Goal: Task Accomplishment & Management: Complete application form

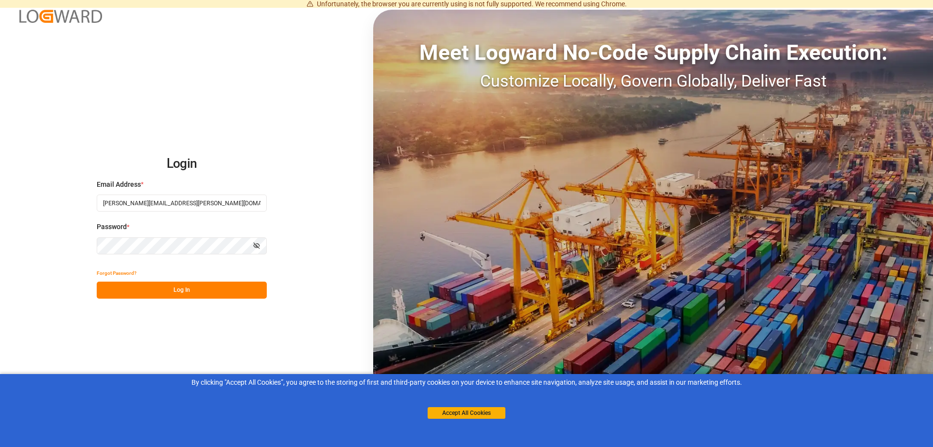
drag, startPoint x: 195, startPoint y: 286, endPoint x: 312, endPoint y: 350, distance: 132.3
click at [195, 286] on button "Log In" at bounding box center [182, 289] width 170 height 17
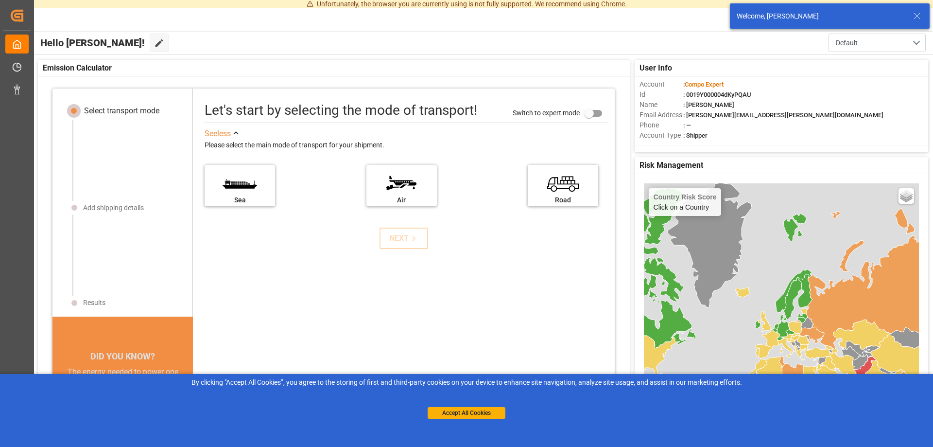
scroll to position [3, 0]
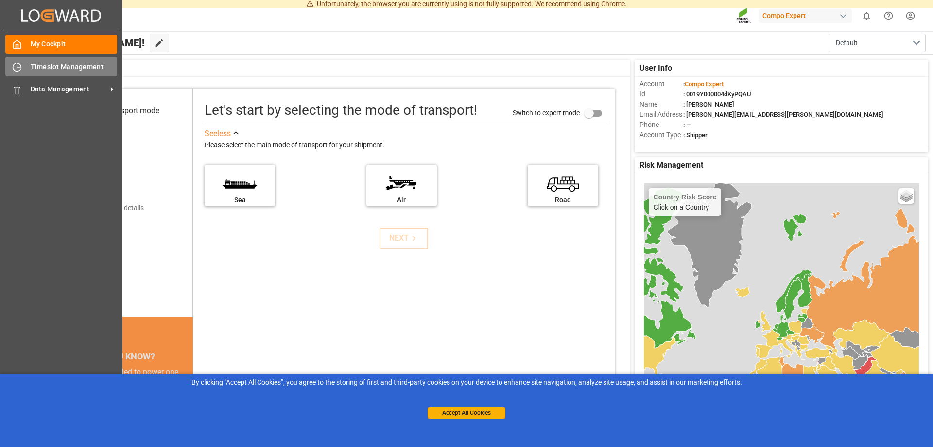
click at [37, 68] on span "Timeslot Management" at bounding box center [74, 67] width 87 height 10
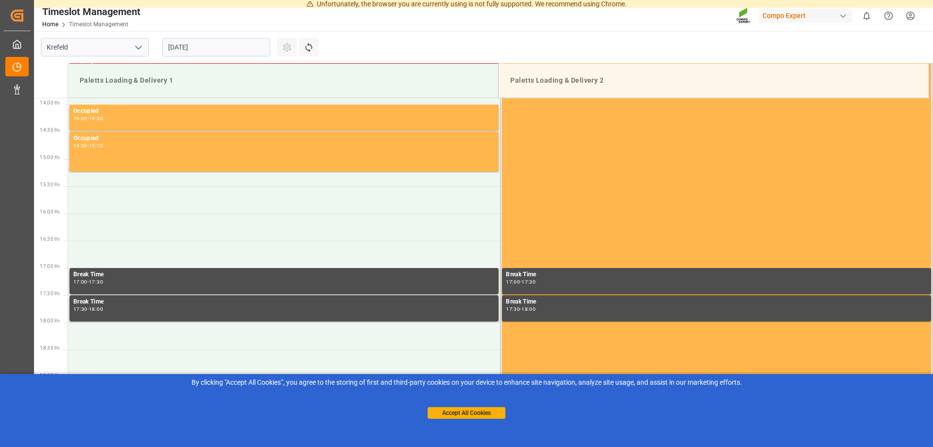
click at [223, 48] on input "[DATE]" at bounding box center [216, 47] width 108 height 18
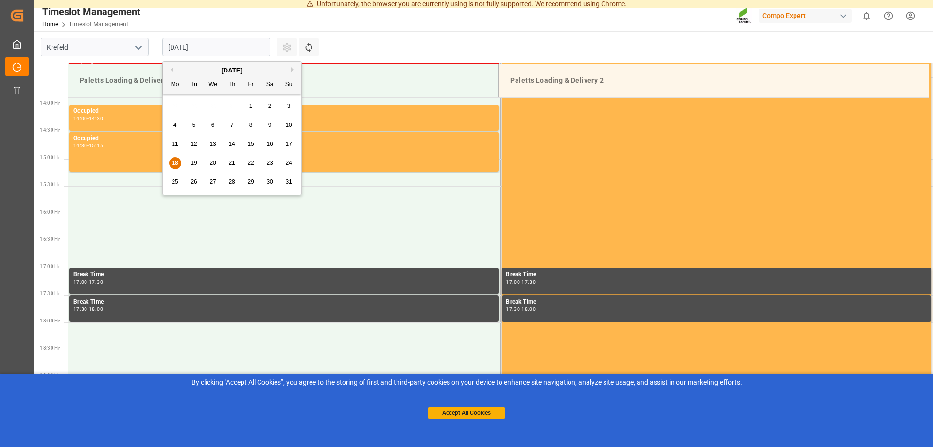
scroll to position [756, 0]
click at [120, 183] on td at bounding box center [284, 171] width 433 height 27
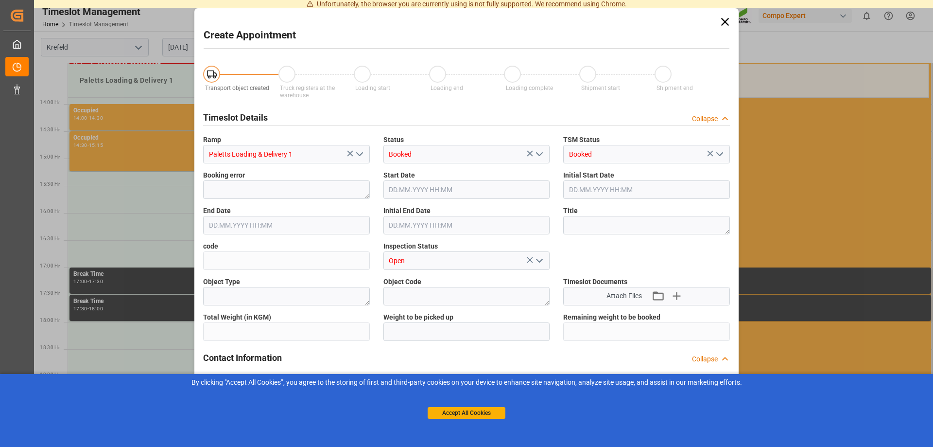
type input "Paletts Loading & Delivery 1"
type input "Booked"
type input "Open"
type input "[DATE] 15:00"
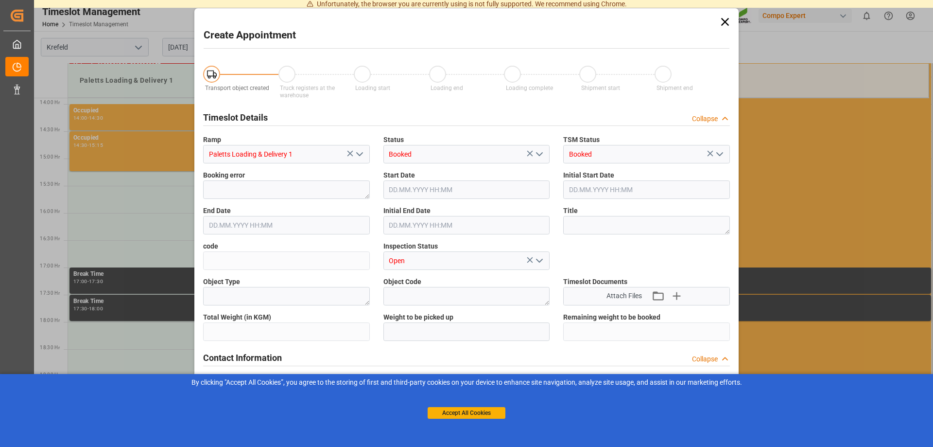
type input "[DATE] 15:30"
click at [115, 210] on div "Create Appointment Transport object created Truck registers at the warehouse Lo…" at bounding box center [466, 223] width 933 height 447
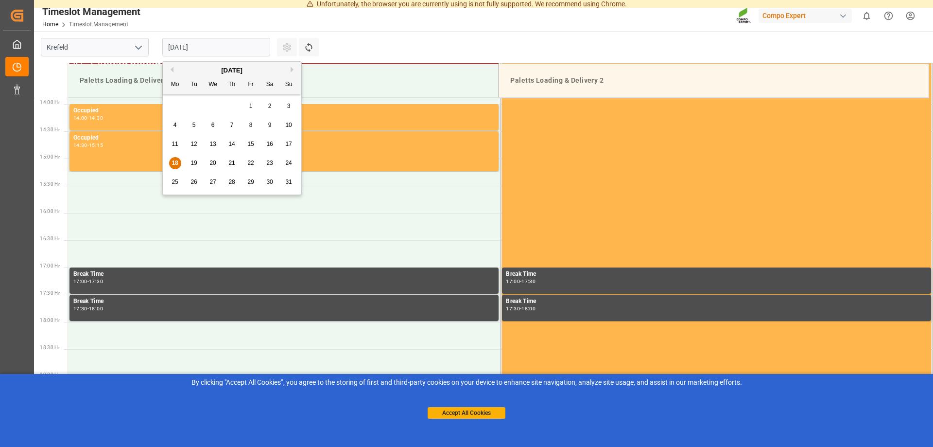
click at [184, 54] on input "[DATE]" at bounding box center [216, 47] width 108 height 18
click at [191, 157] on div "18 19 20 21 22 23 24" at bounding box center [232, 163] width 133 height 19
click at [191, 162] on span "19" at bounding box center [194, 162] width 6 height 7
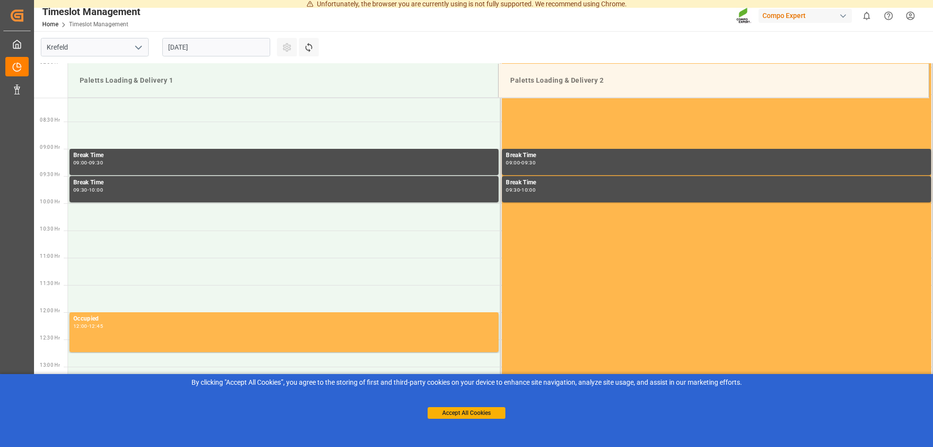
scroll to position [458, 0]
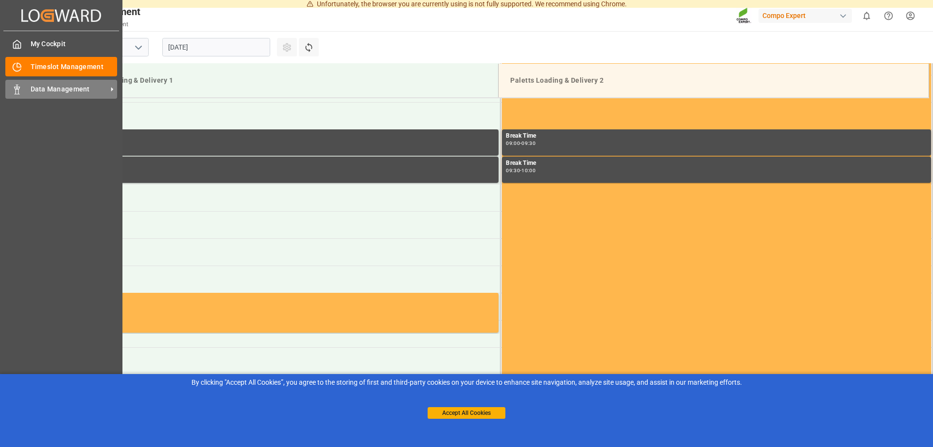
click at [31, 81] on div "Data Management Data Management" at bounding box center [61, 89] width 112 height 19
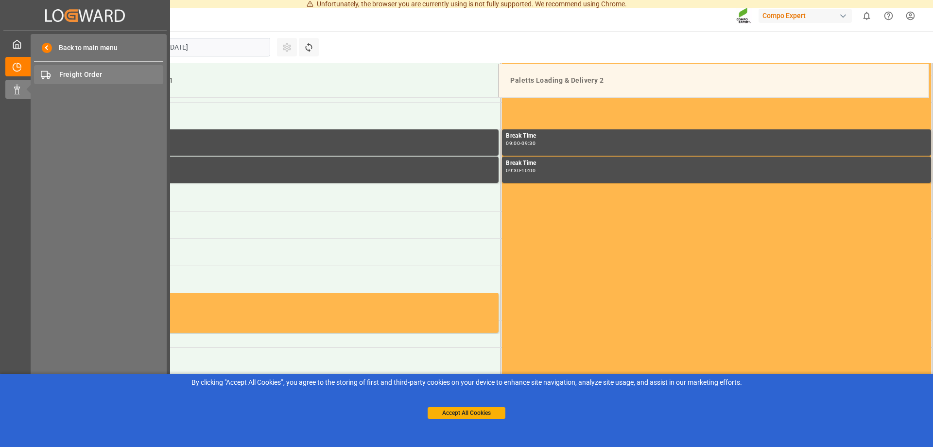
click at [98, 75] on span "Freight Order" at bounding box center [111, 75] width 105 height 10
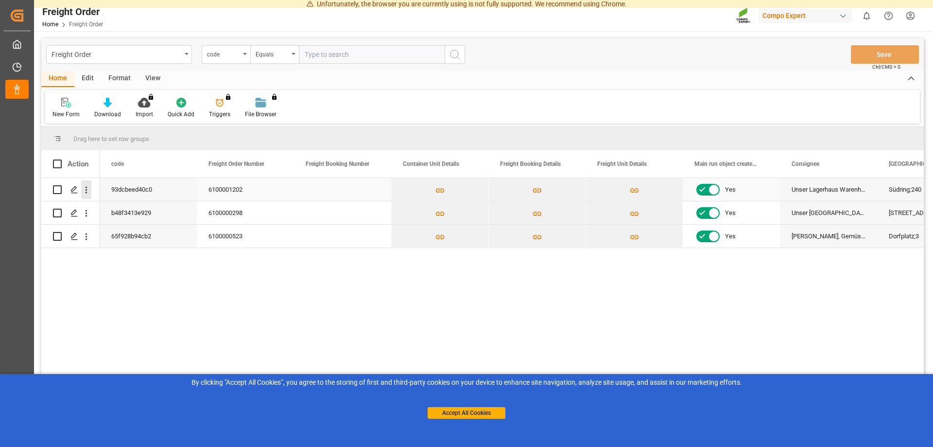
click at [88, 192] on icon "open menu" at bounding box center [86, 190] width 10 height 10
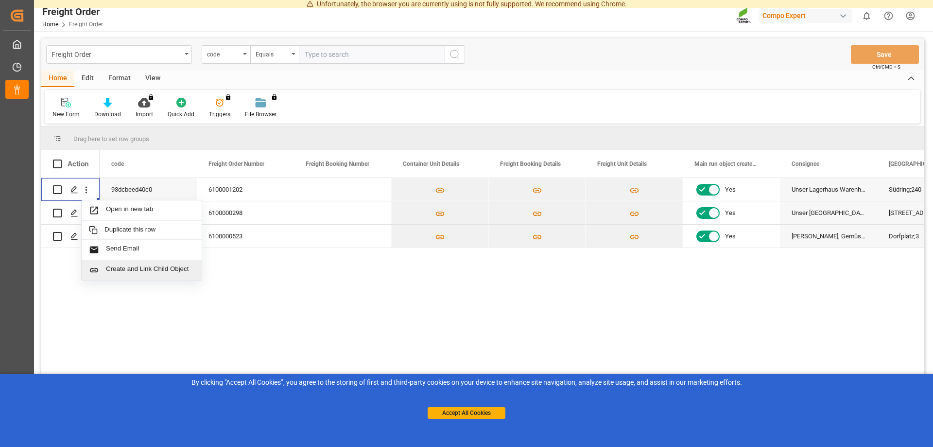
click at [97, 309] on div "Open in new tab Duplicate this row Send Email Create and Link Child Object 93dc…" at bounding box center [482, 302] width 883 height 248
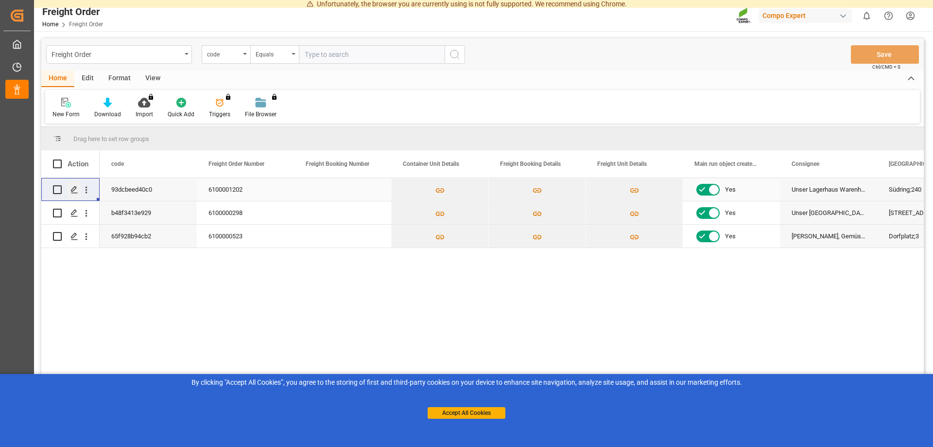
click at [75, 188] on icon "Press SPACE to select this row." at bounding box center [74, 190] width 8 height 8
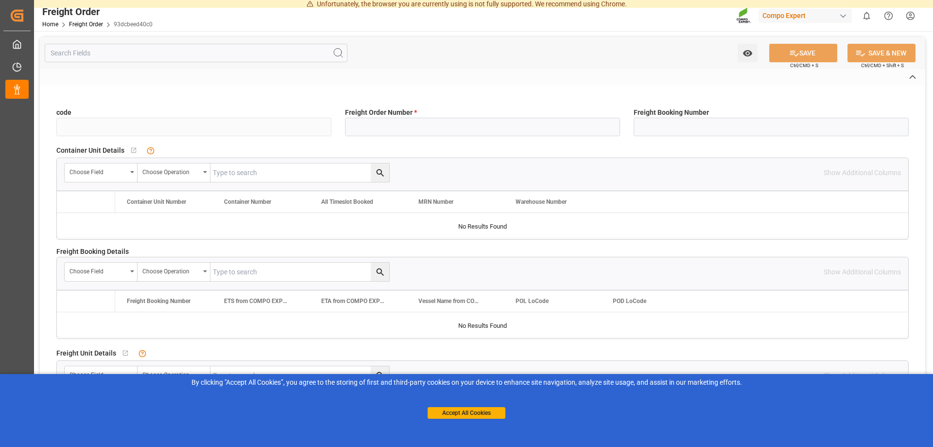
type input "93dcbeed40c0"
type input "6100001202"
type input "Yes"
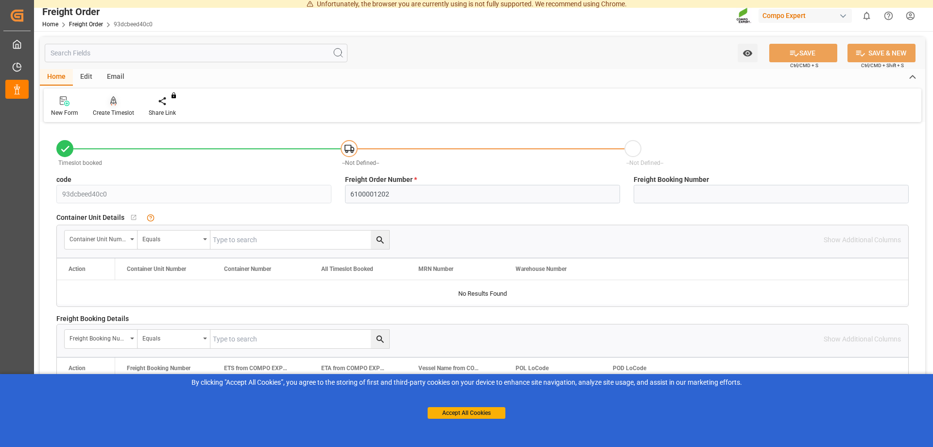
click at [119, 115] on div "Create Timeslot" at bounding box center [113, 112] width 41 height 9
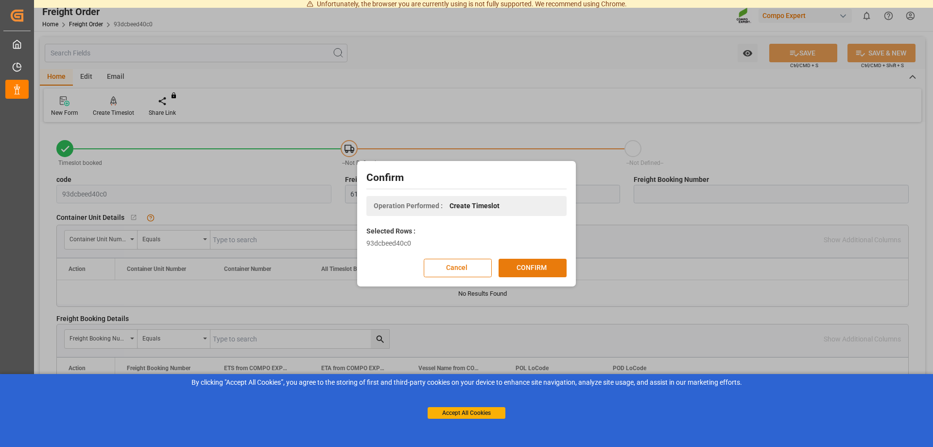
click at [537, 267] on button "CONFIRM" at bounding box center [533, 268] width 68 height 18
click at [482, 412] on button "Accept All Cookies" at bounding box center [467, 413] width 78 height 12
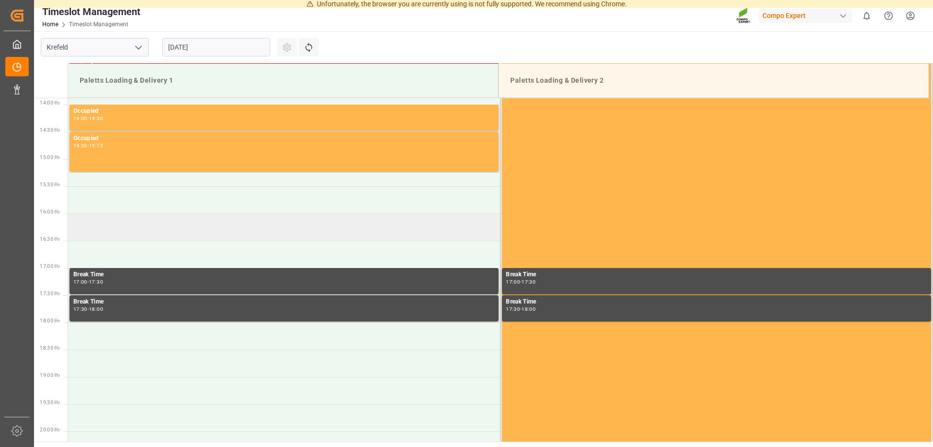
scroll to position [756, 0]
click at [198, 52] on input "[DATE]" at bounding box center [216, 47] width 108 height 18
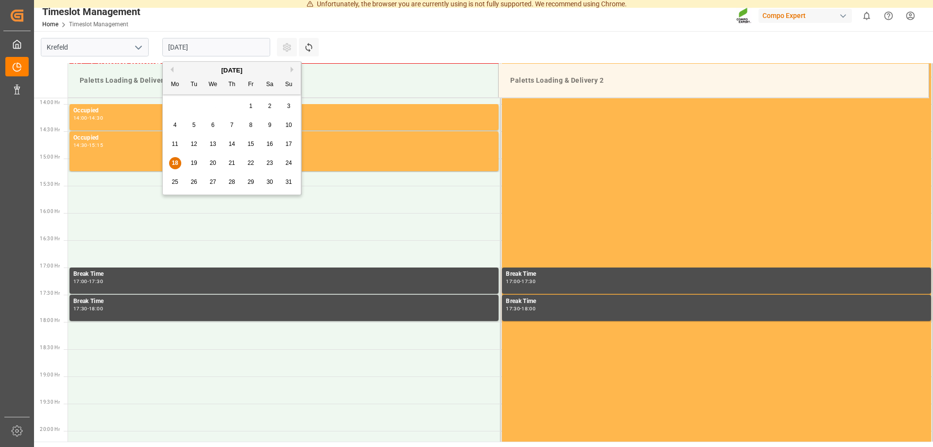
click at [195, 163] on span "19" at bounding box center [194, 162] width 6 height 7
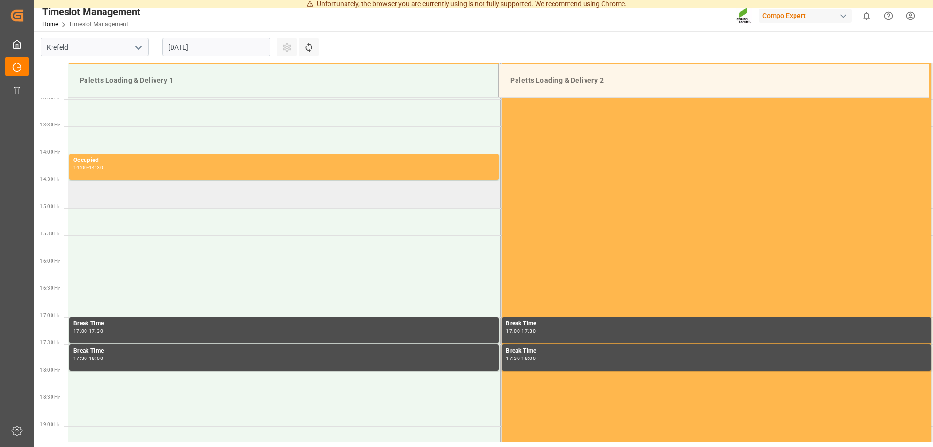
scroll to position [607, 0]
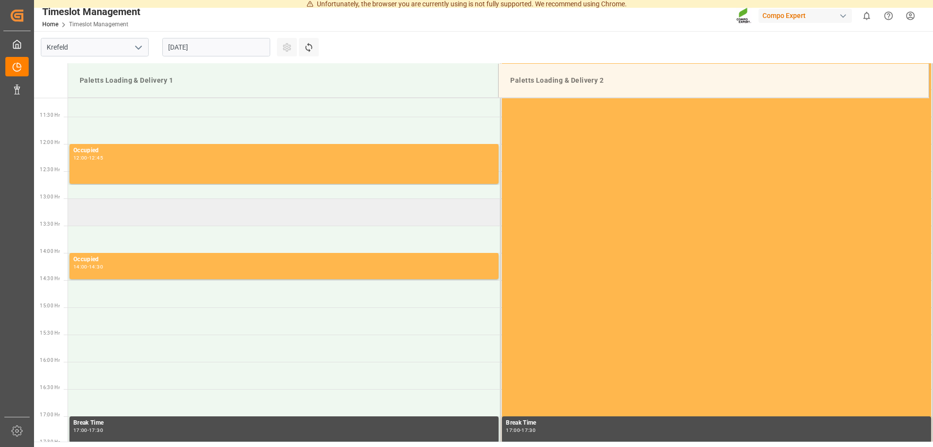
click at [144, 213] on td at bounding box center [284, 211] width 433 height 27
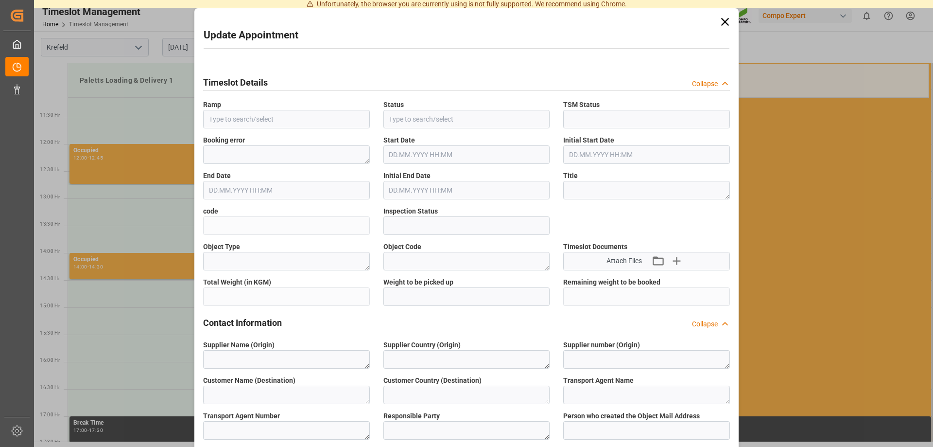
type input "Paletts Loading & Delivery 1"
type input "Transport object created"
type input "Booked"
type input "6faf54761468"
type input "Open"
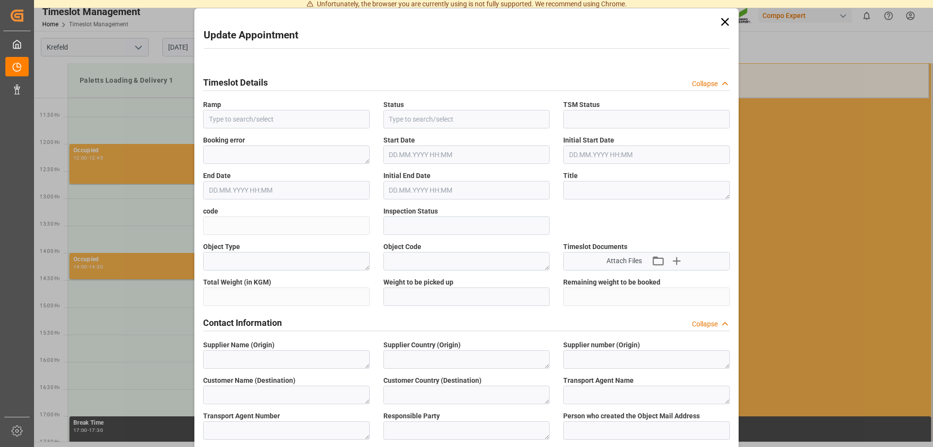
type textarea "Main-Run"
type input "24288"
type textarea "SP_EWM"
type textarea "Unser Lagerhaus Warenhandels-"
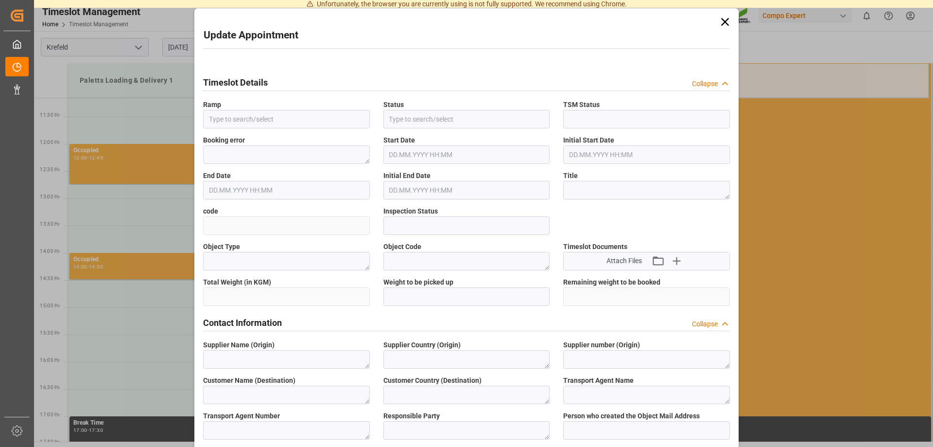
type textarea "AT"
type textarea "STROHBECKE Internationale Spedition, GmbH & Co. KG"
type textarea "6604509"
type textarea "Logistics Service Provider"
type input "Thorsten.Meier@compo-expert.com"
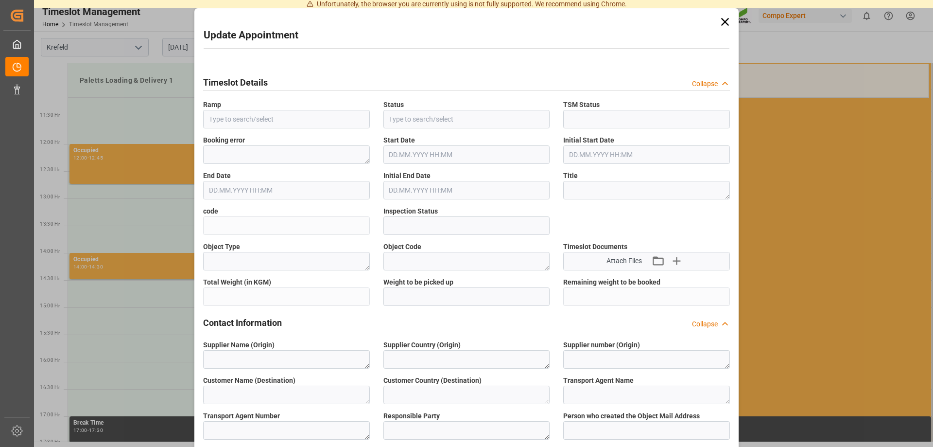
type textarea "6100001202"
type textarea "2000000657;"
type textarea "4100002194;"
type textarea "NTC CLASSIC [DATE] 25kg (x40) DE,EN,PL;"
type textarea "4315702004;"
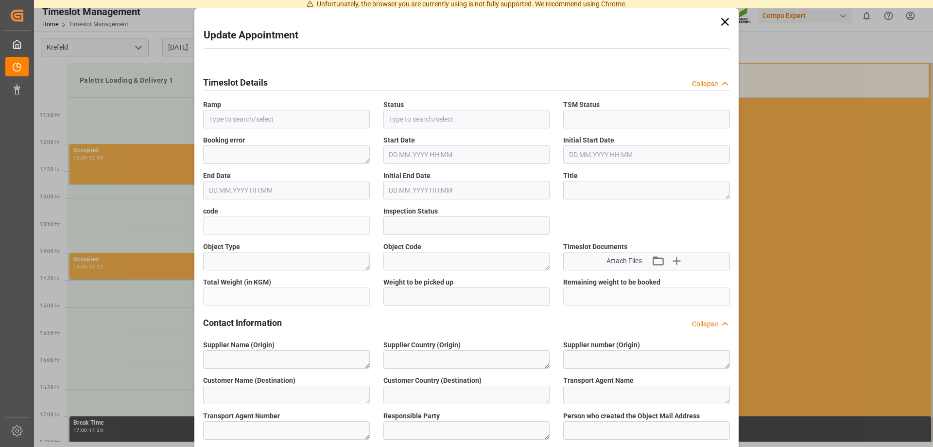
type input "0"
type textarea "Z100"
type textarea "3200"
type input "6100001202"
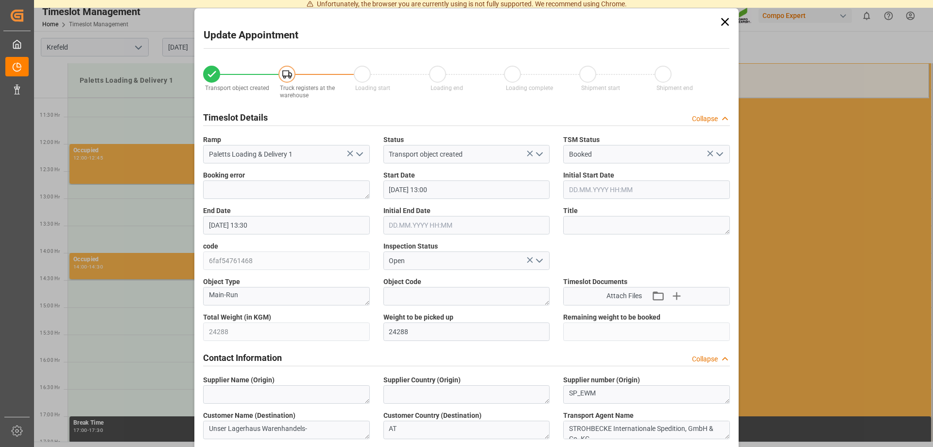
type input "19.08.2025 13:00"
type input "19.08.2025 13:30"
type input "14.08.2025 16:57"
type input "18.08.2025 13:25"
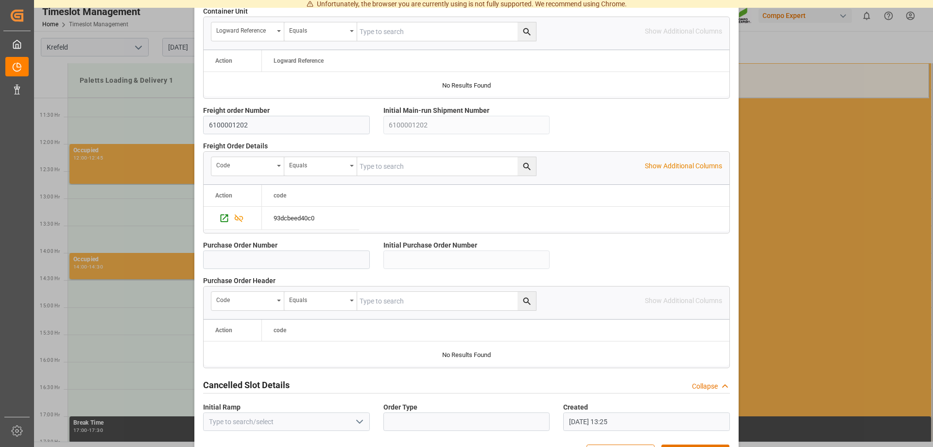
scroll to position [838, 0]
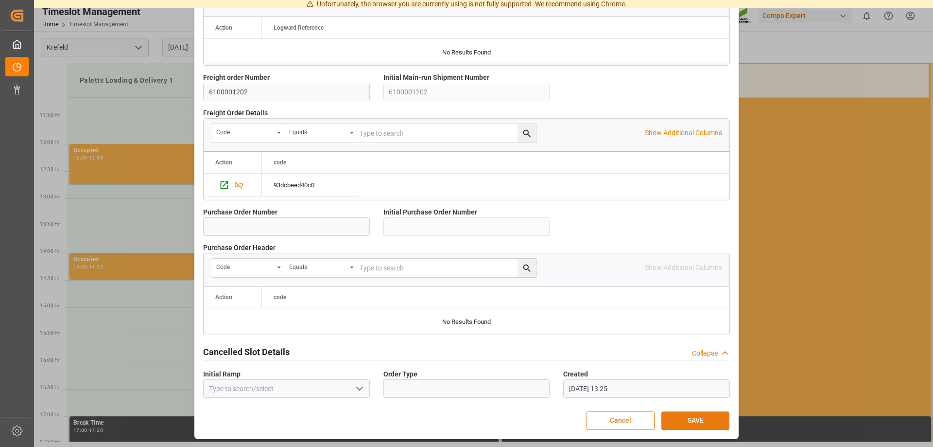
click at [701, 424] on button "SAVE" at bounding box center [696, 420] width 68 height 18
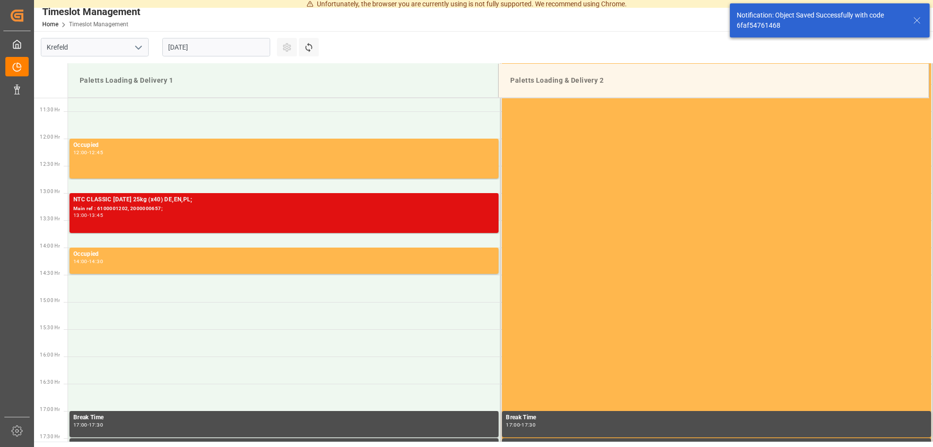
scroll to position [613, 0]
